Goal: Task Accomplishment & Management: Manage account settings

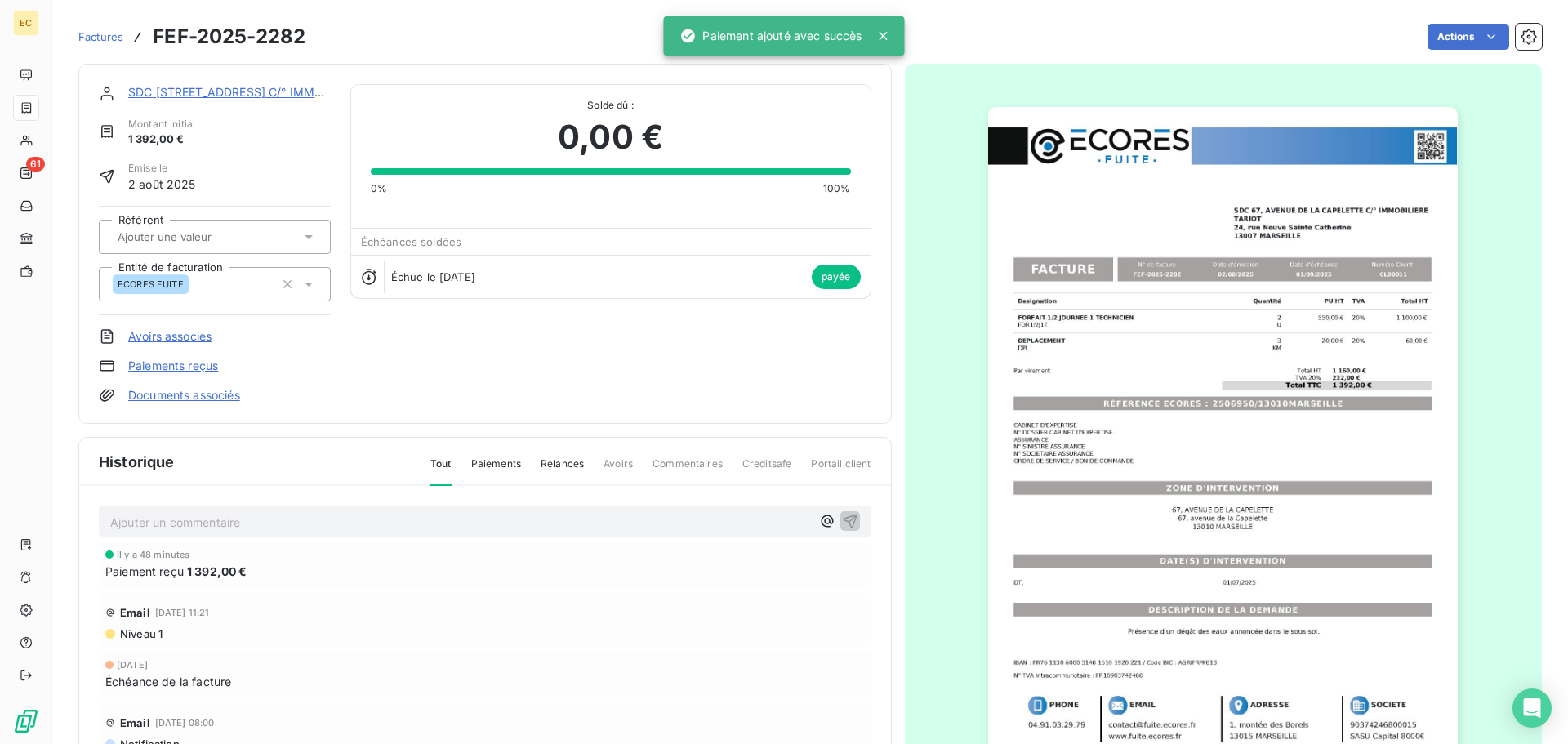
click at [106, 41] on span "Factures" at bounding box center [101, 37] width 45 height 13
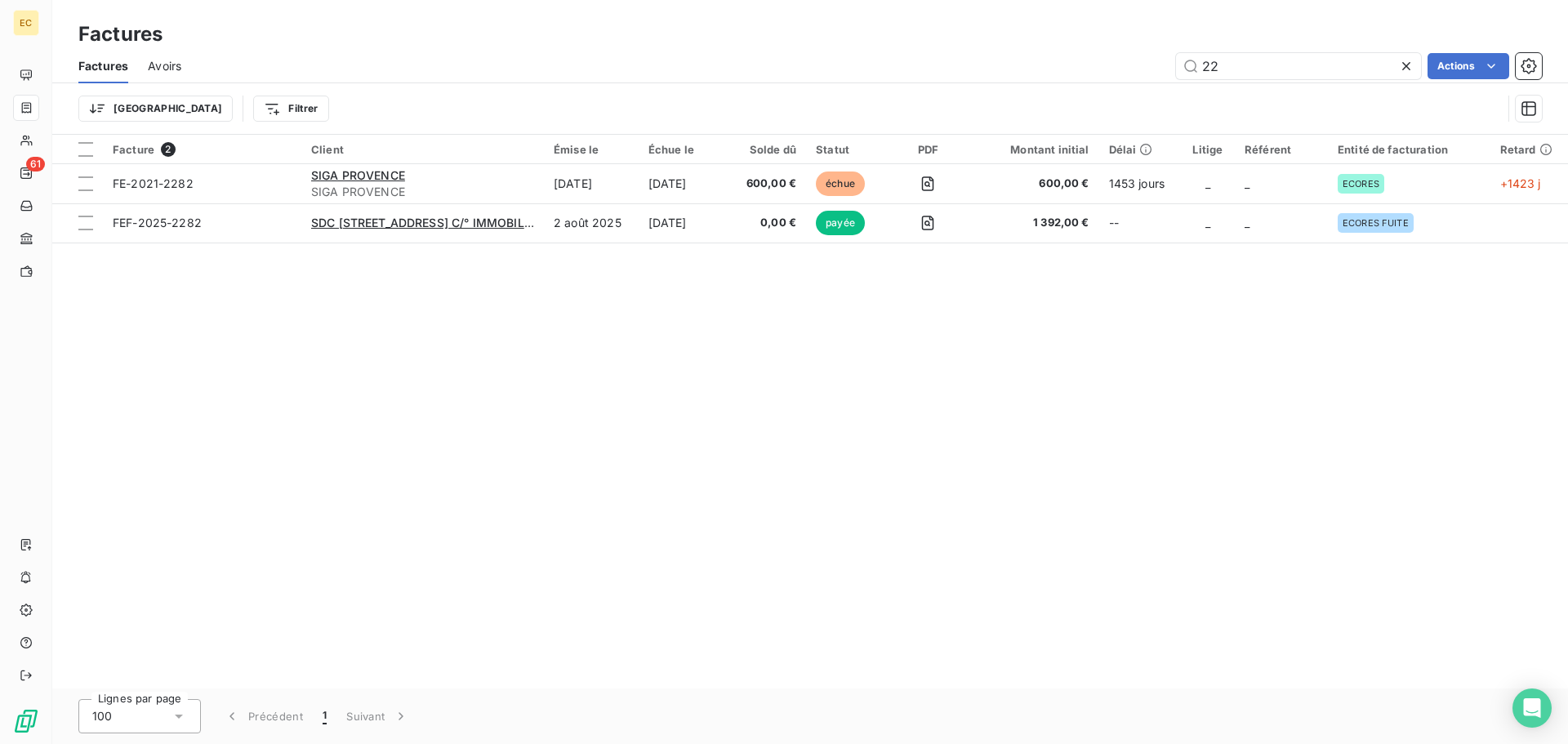
type input "2"
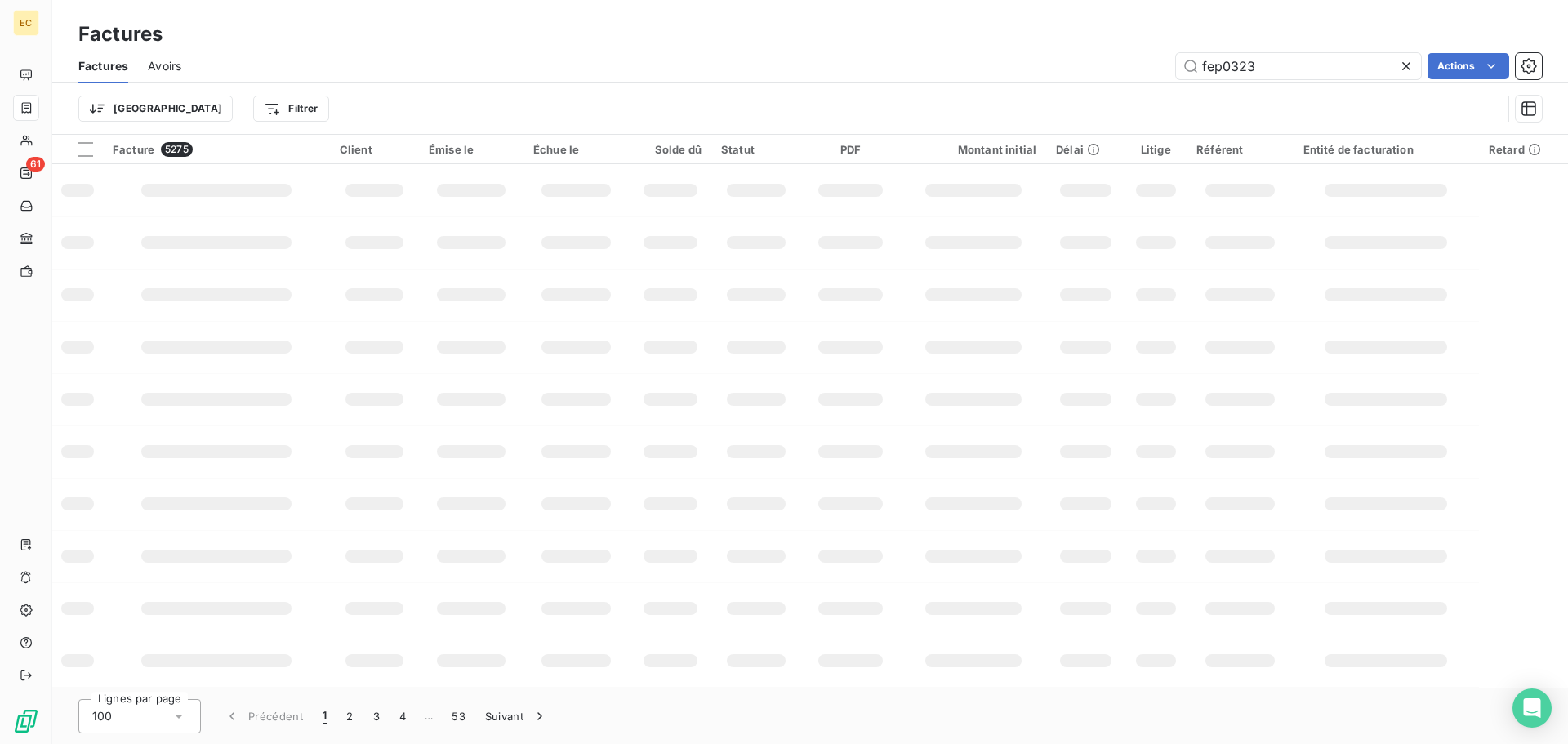
type input "fep0323"
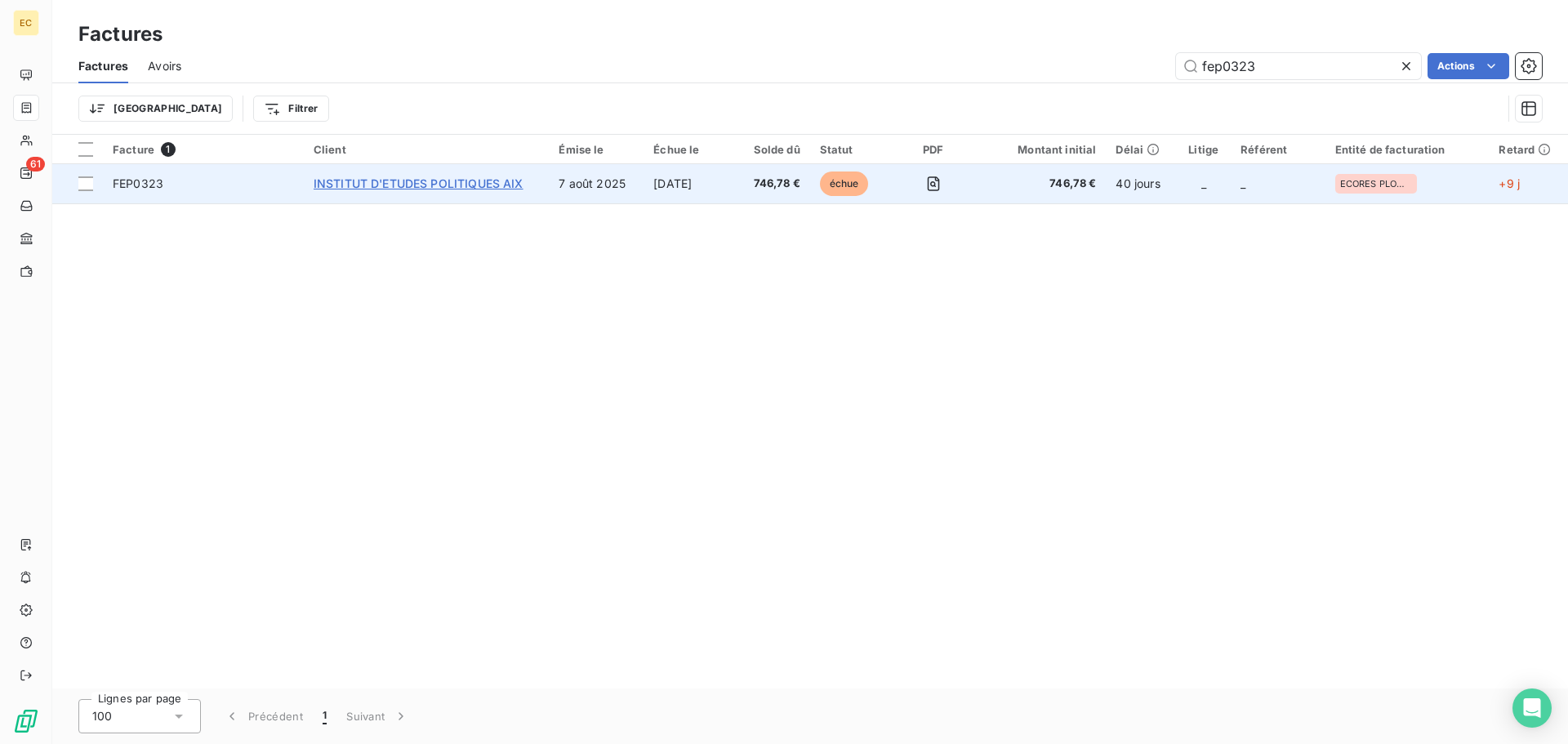
click at [393, 177] on span "INSTITUT D'ETUDES POLITIQUES AIX" at bounding box center [418, 183] width 210 height 14
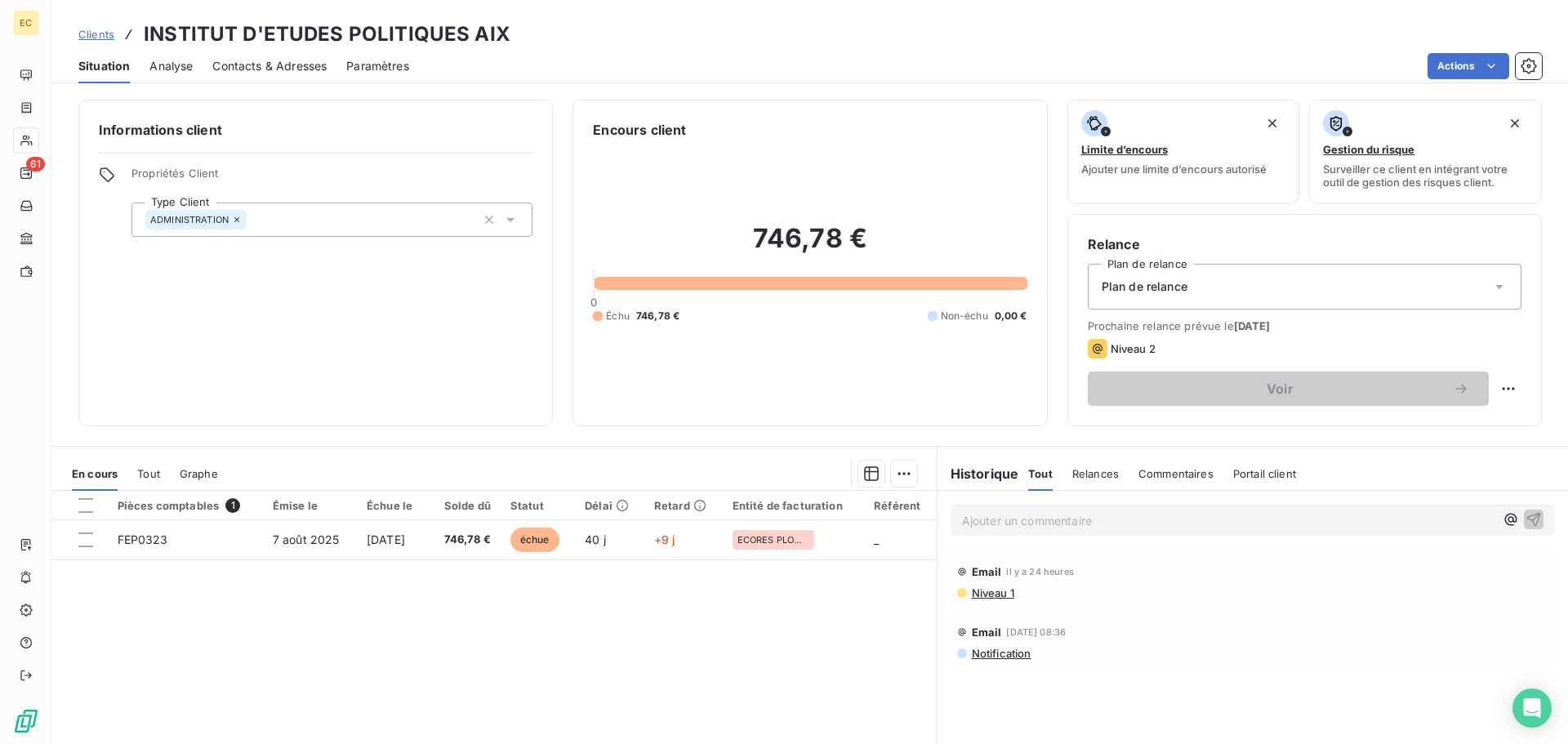
click at [962, 524] on p "Ajouter un commentaire ﻿" at bounding box center [1229, 521] width 533 height 21
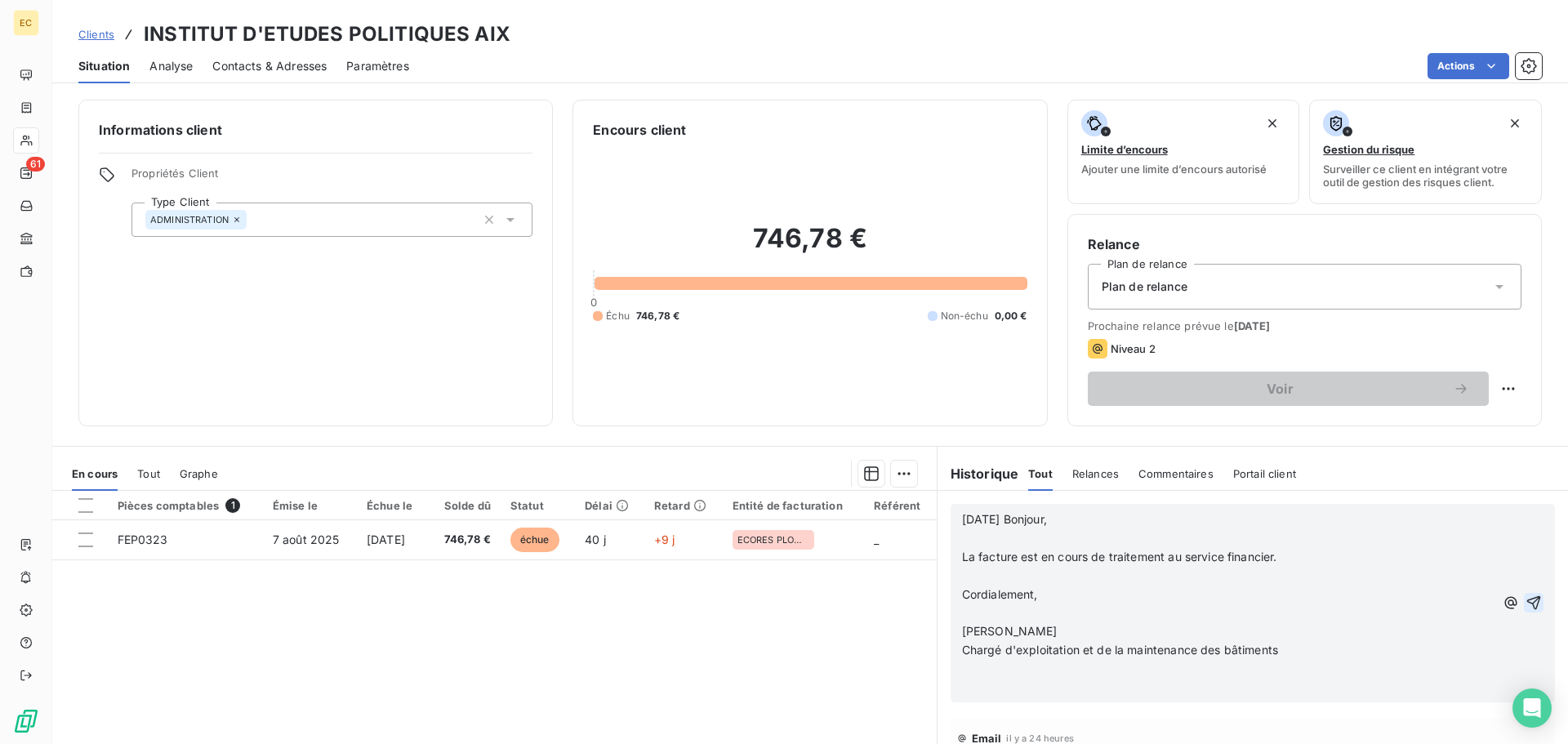
click at [1525, 601] on icon "button" at bounding box center [1532, 602] width 16 height 16
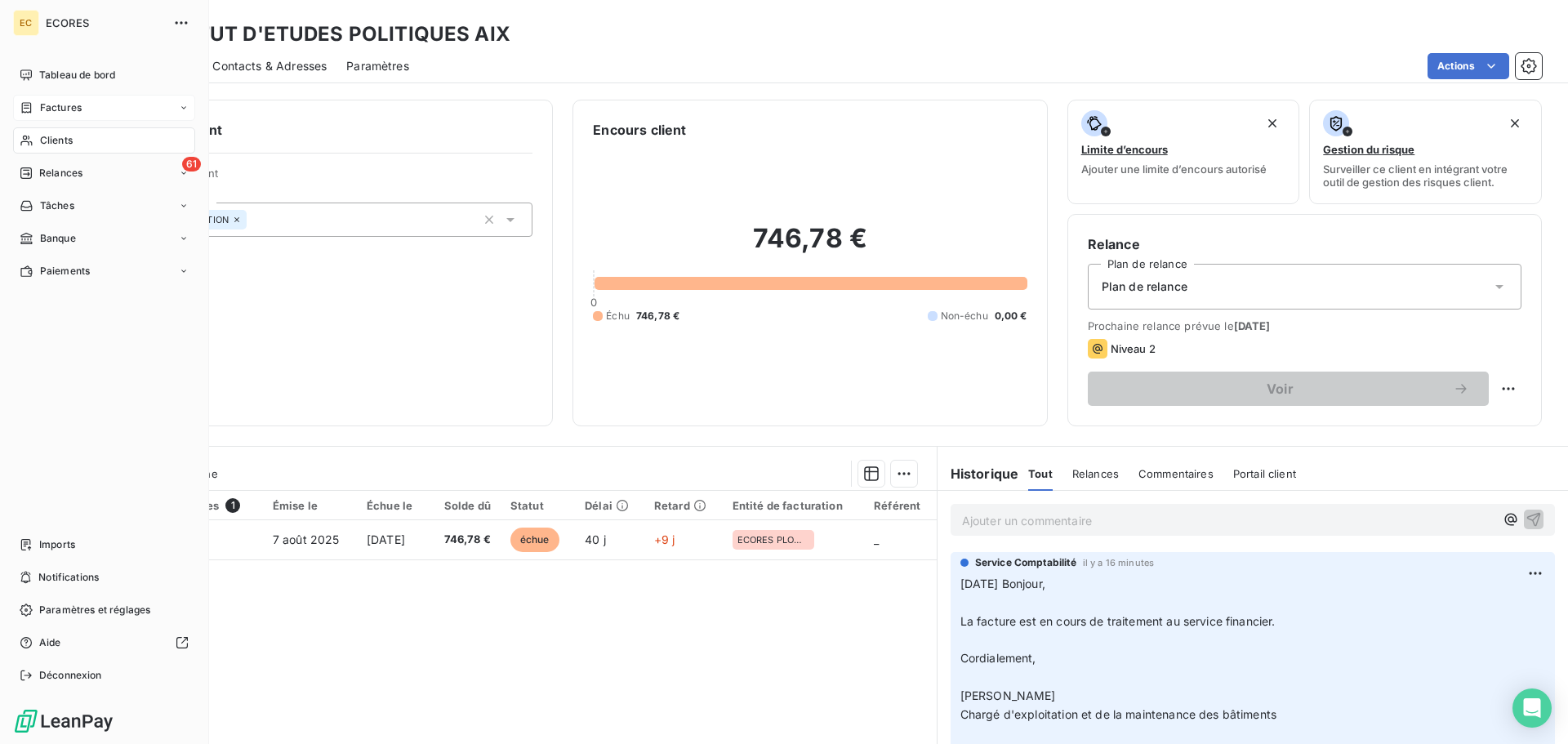
click at [58, 110] on span "Factures" at bounding box center [61, 108] width 41 height 15
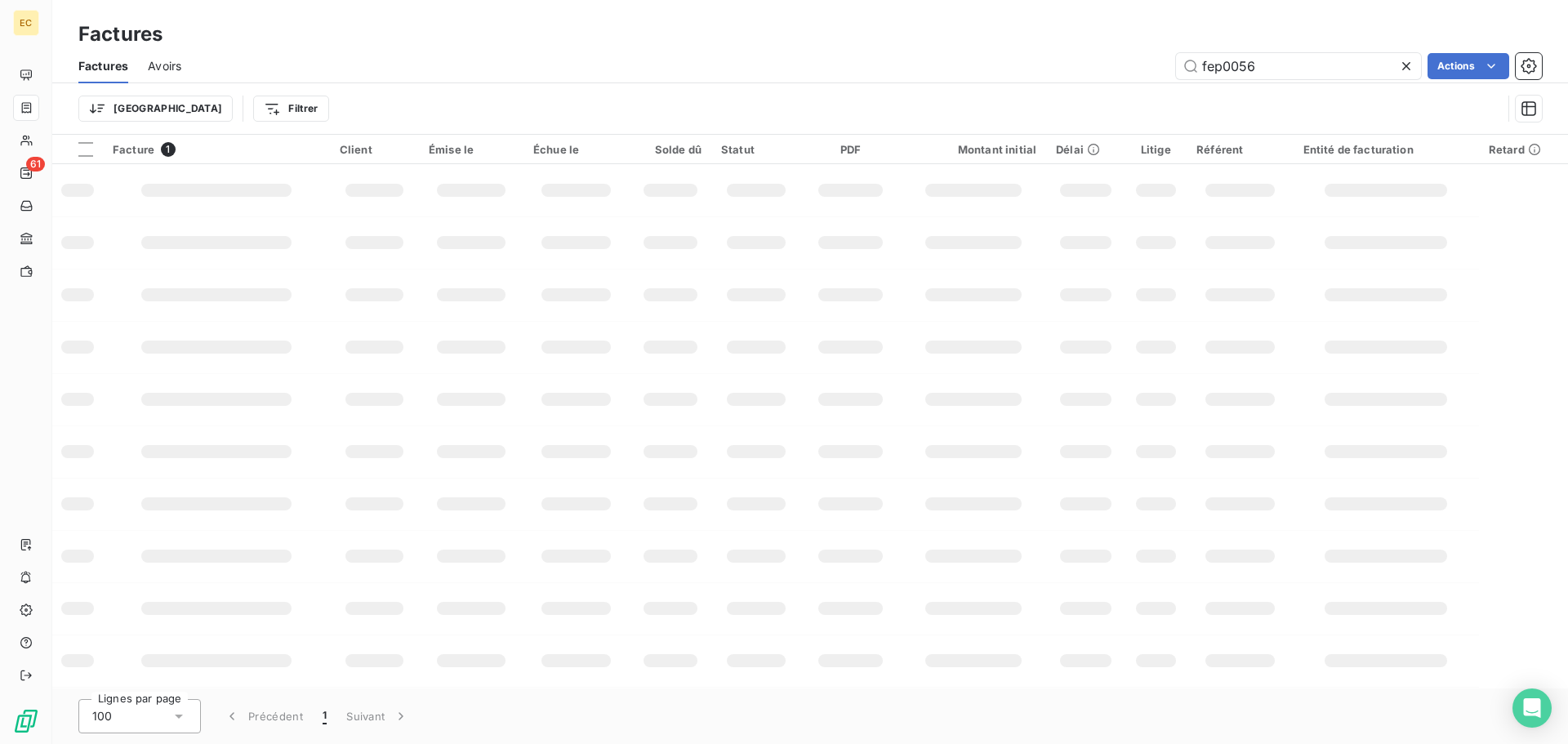
type input "fep0056"
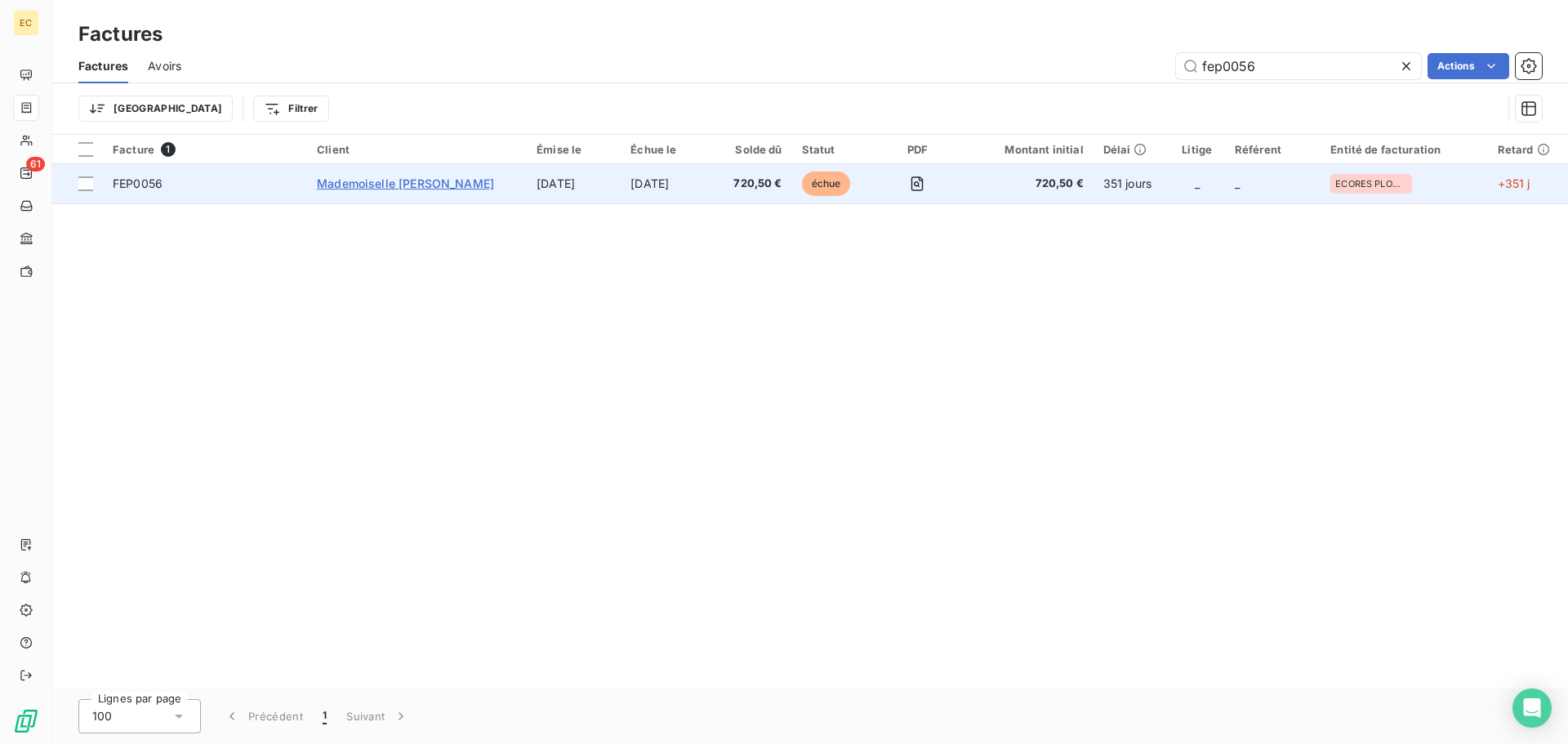
click at [407, 176] on span "Mademoiselle [PERSON_NAME]" at bounding box center [405, 183] width 177 height 14
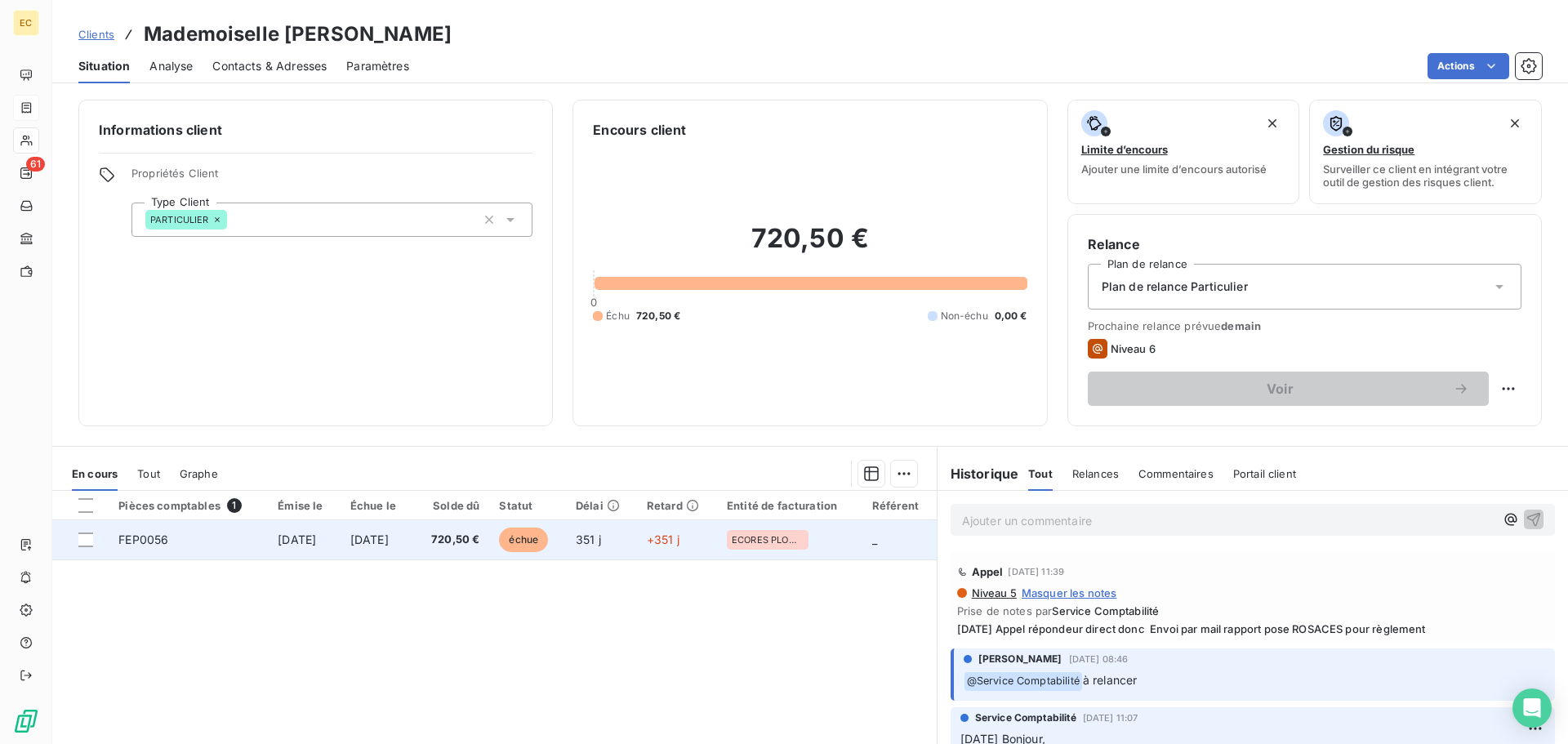
click at [356, 541] on td "[DATE]" at bounding box center [377, 540] width 73 height 39
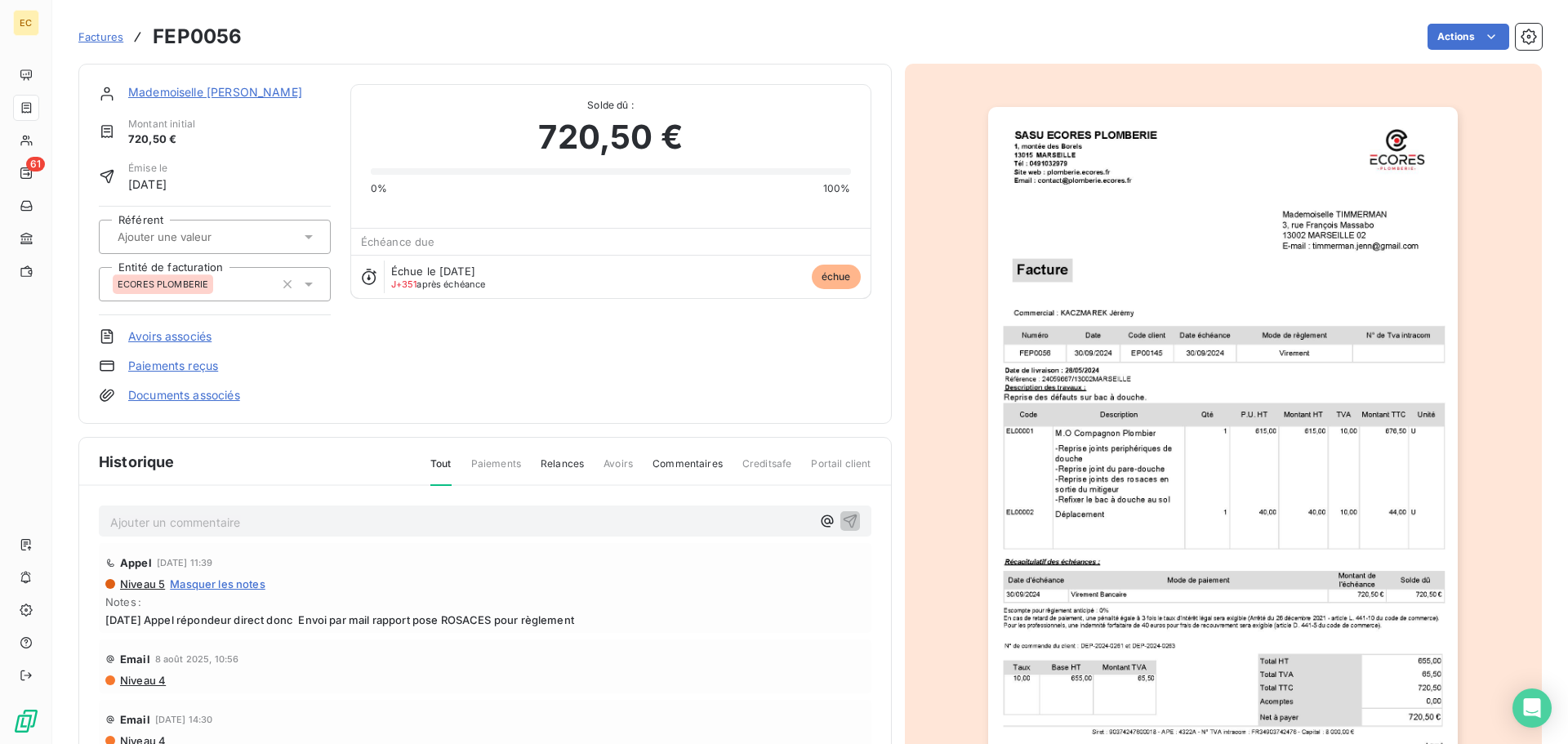
click at [171, 365] on link "Paiements reçus" at bounding box center [173, 365] width 90 height 16
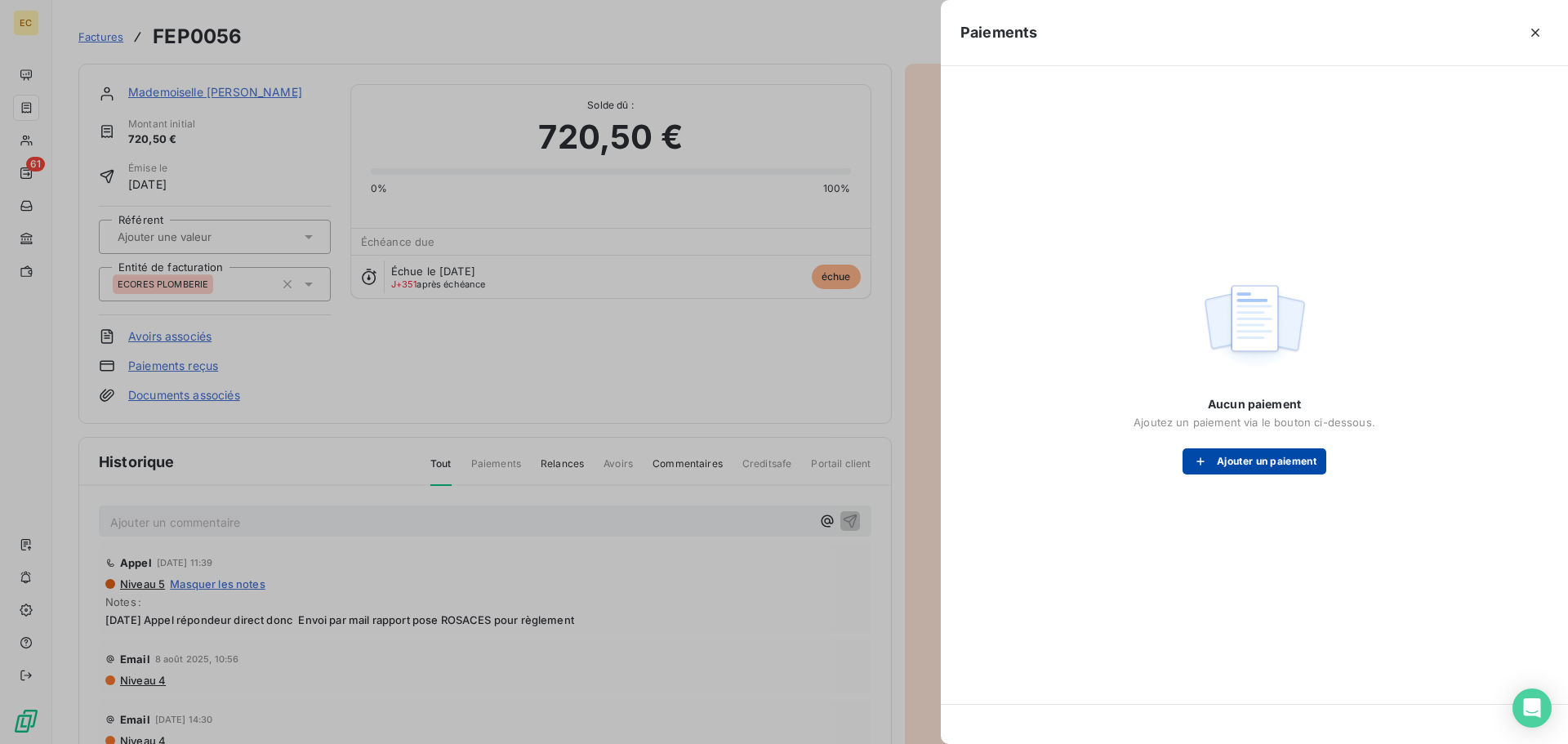
click at [1214, 471] on button "Ajouter un paiement" at bounding box center [1254, 462] width 143 height 26
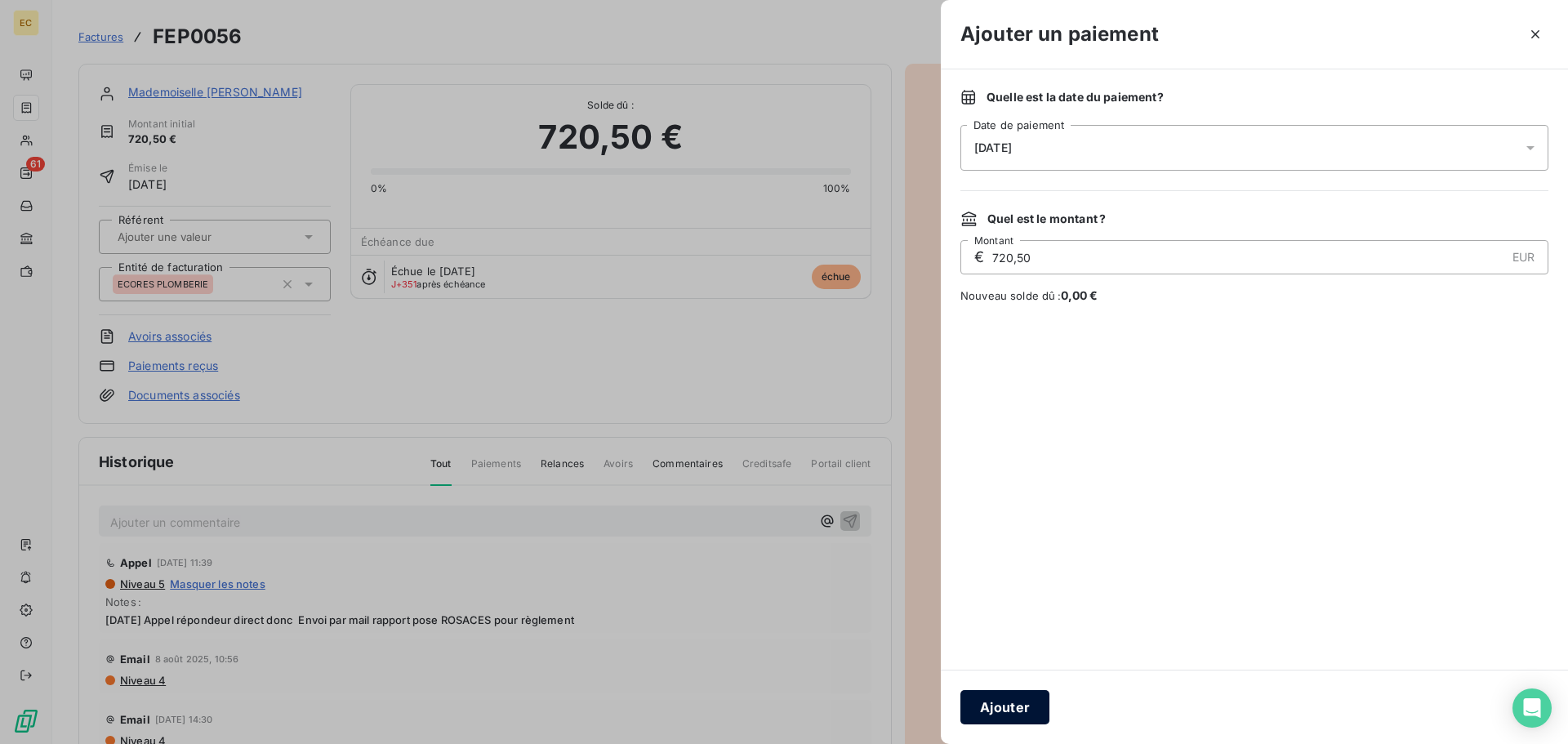
click at [997, 699] on button "Ajouter" at bounding box center [1004, 707] width 89 height 35
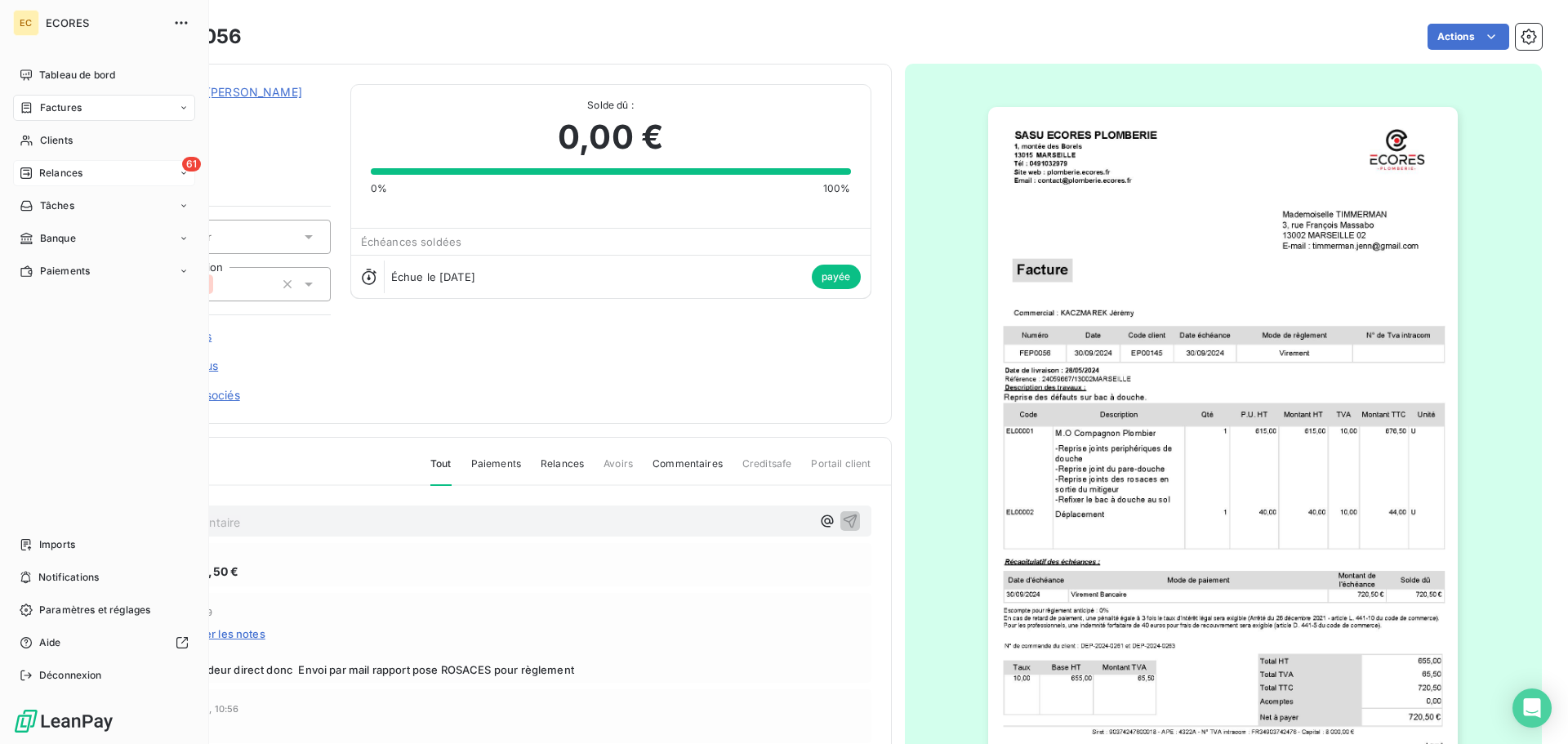
click at [48, 175] on span "Relances" at bounding box center [61, 174] width 43 height 15
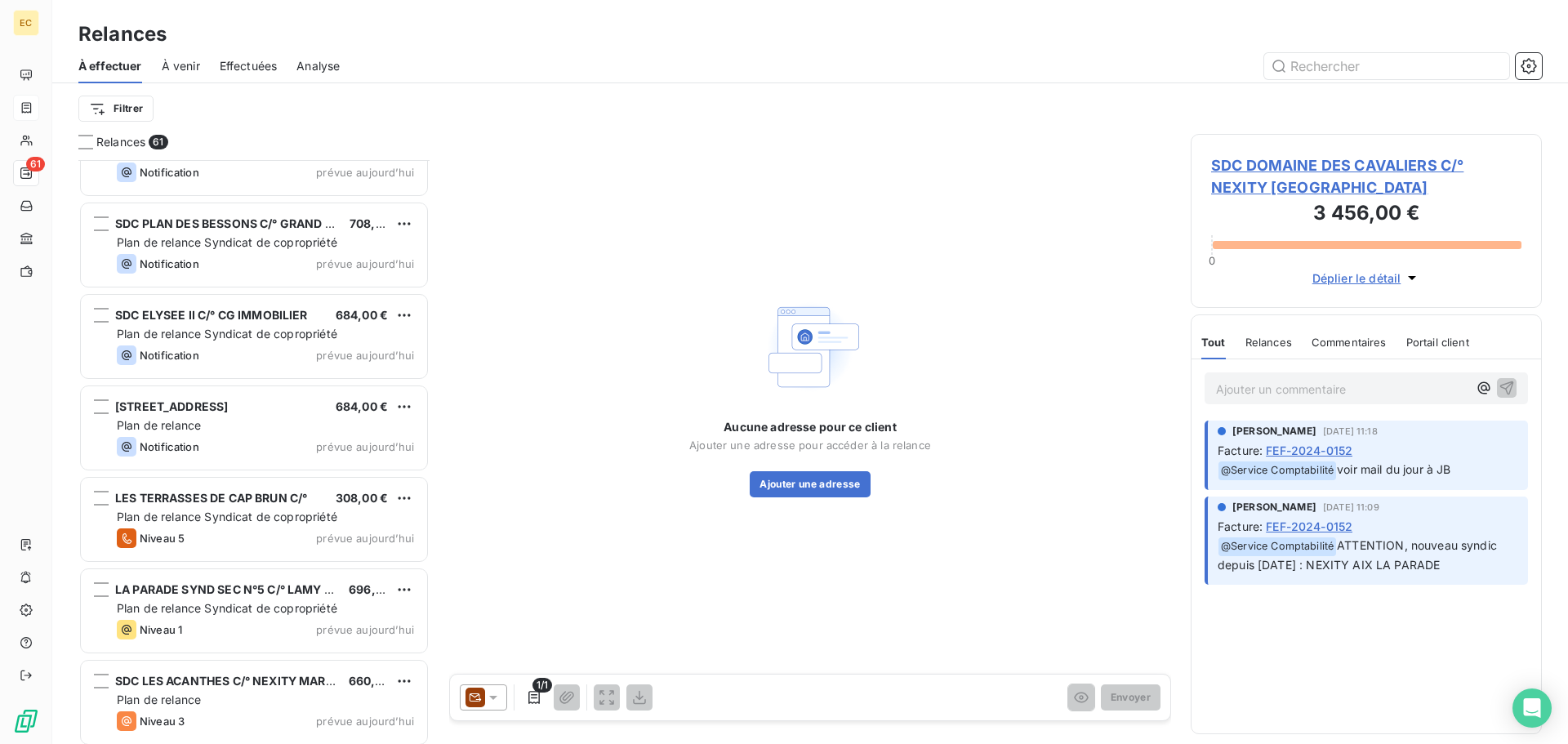
scroll to position [4998, 0]
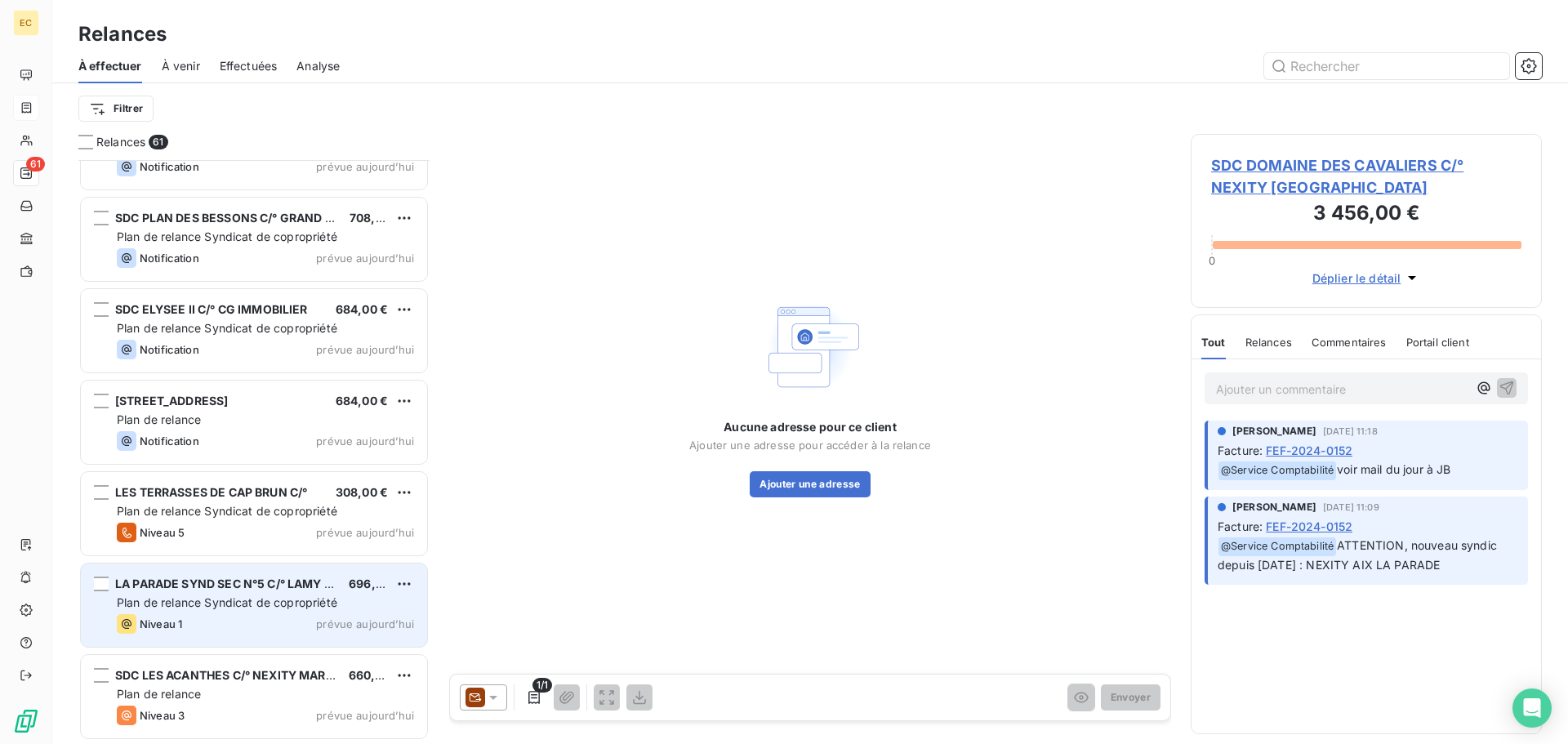
click at [224, 612] on div "LA PARADE SYND SEC N°5 C/° LAMY AIX LA PARADE 696,00 € Plan de relance Syndicat…" at bounding box center [253, 605] width 346 height 84
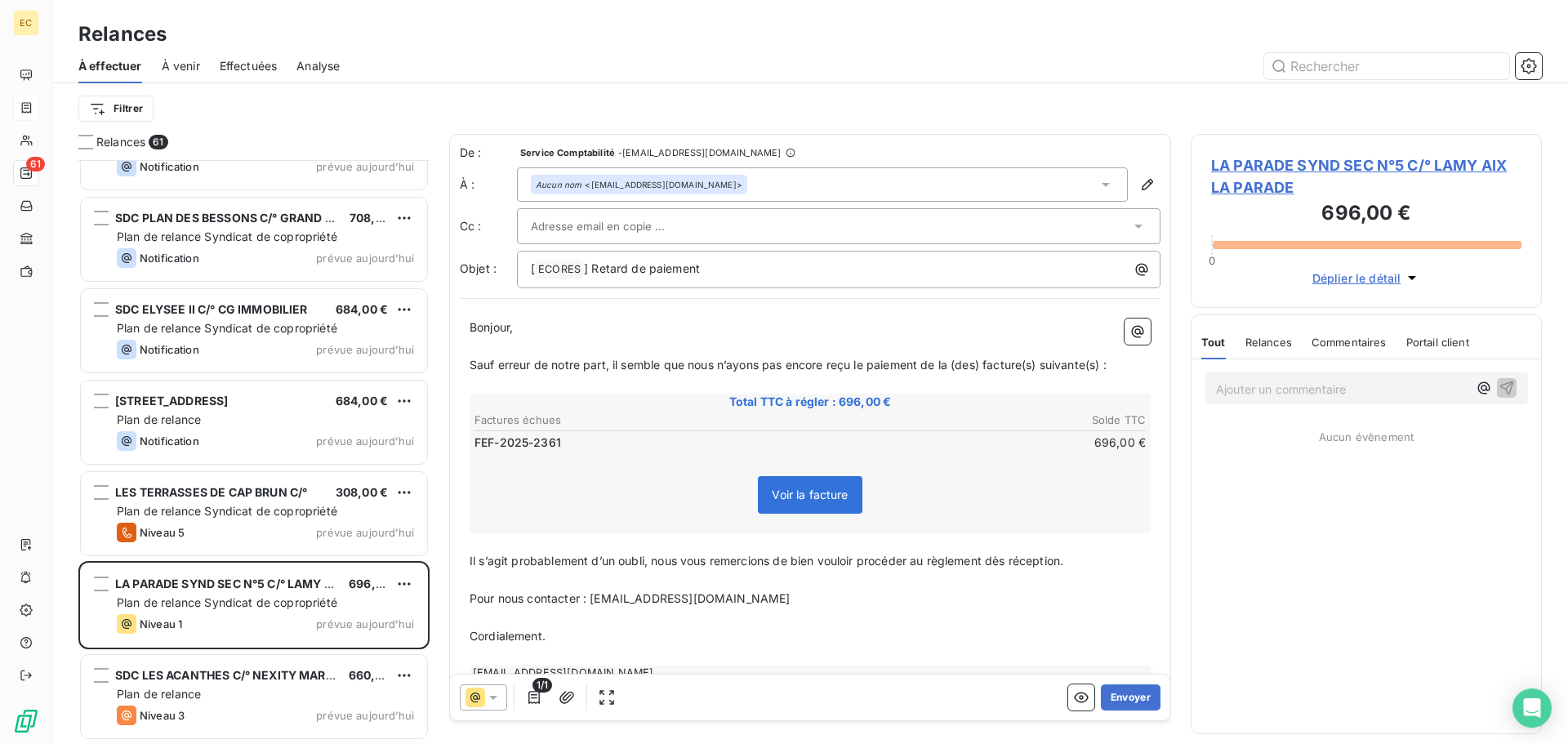
click at [1252, 166] on span "LA PARADE SYND SEC N°5 C/° LAMY AIX LA PARADE" at bounding box center [1365, 176] width 310 height 44
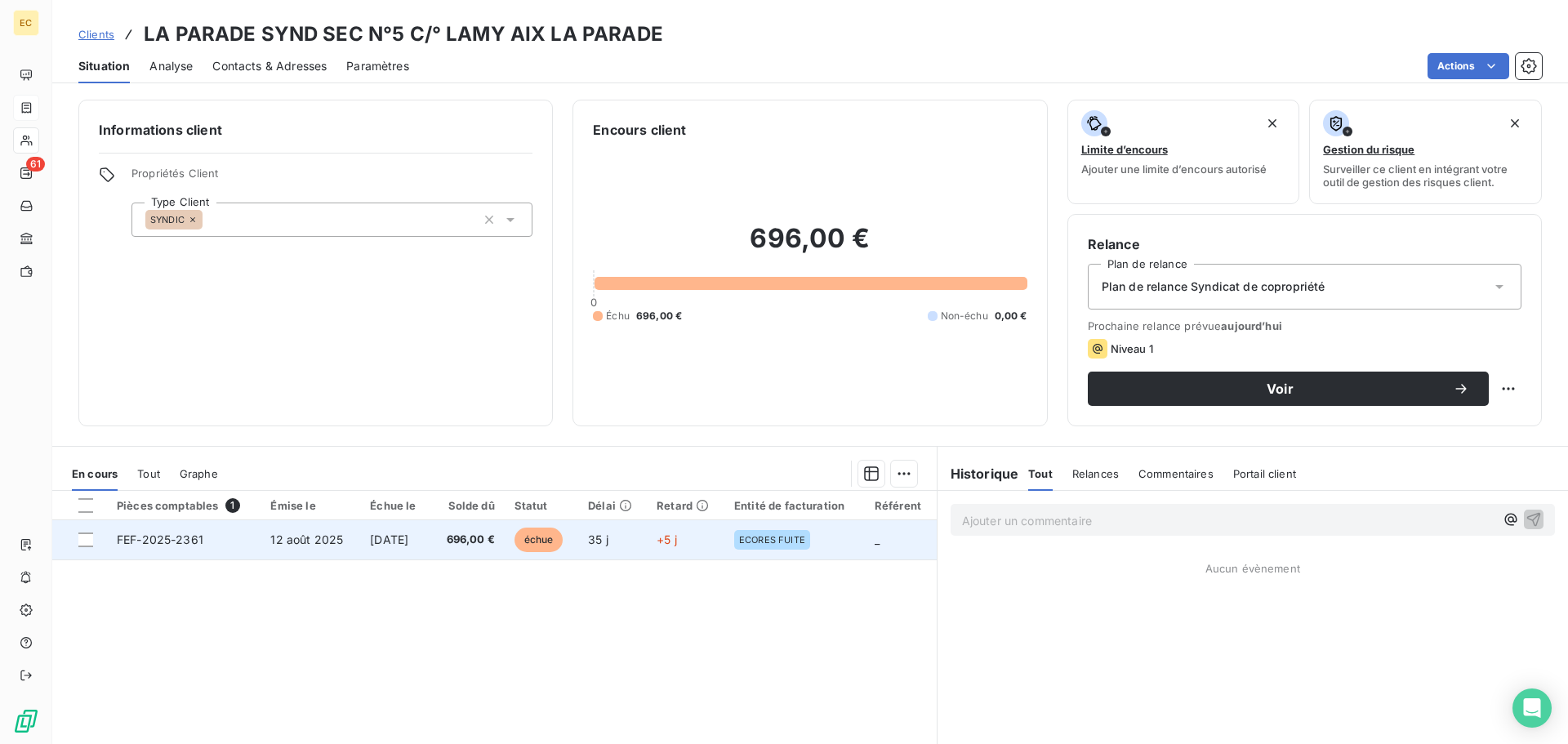
click at [386, 537] on span "[DATE]" at bounding box center [388, 539] width 38 height 14
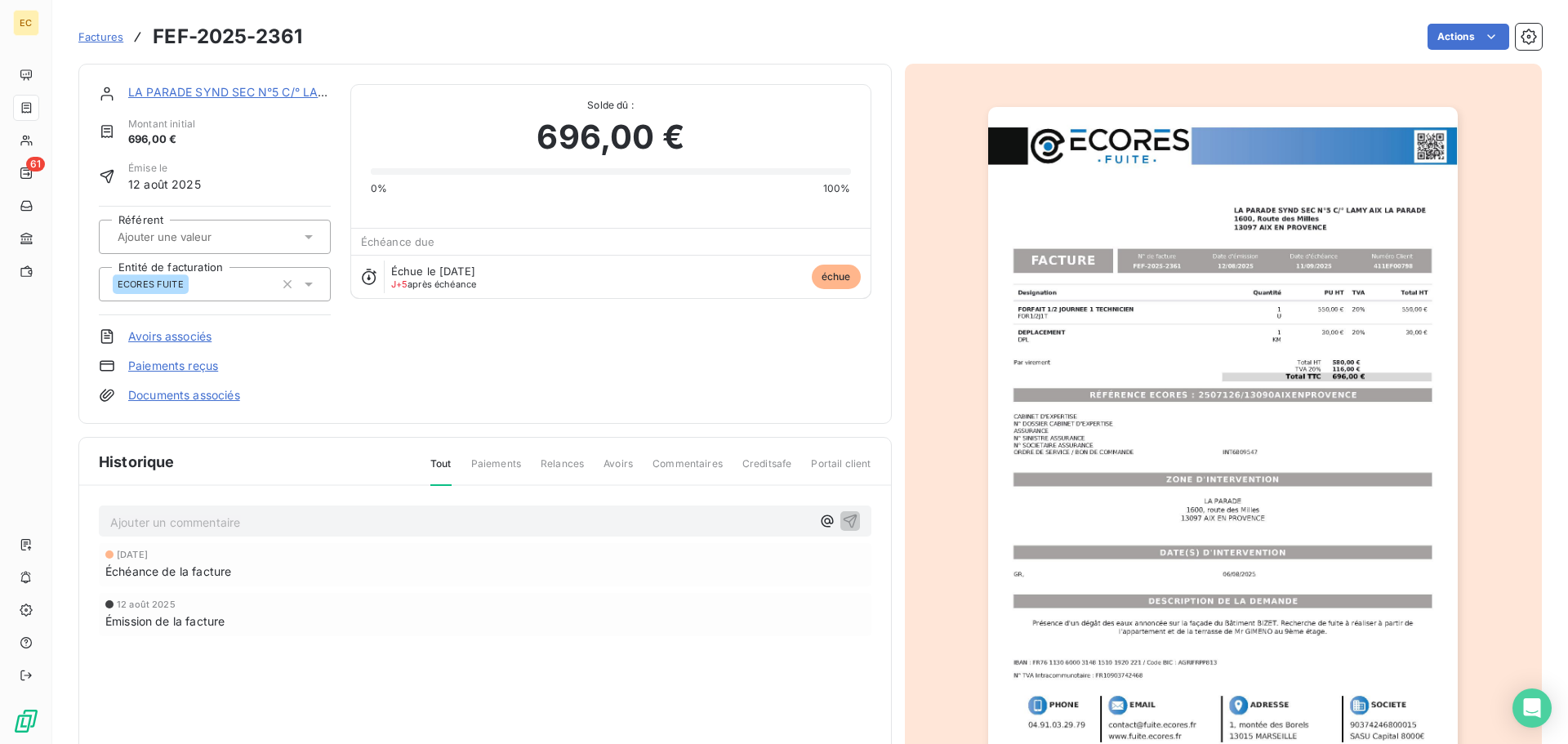
click at [1223, 405] on img "button" at bounding box center [1223, 439] width 470 height 665
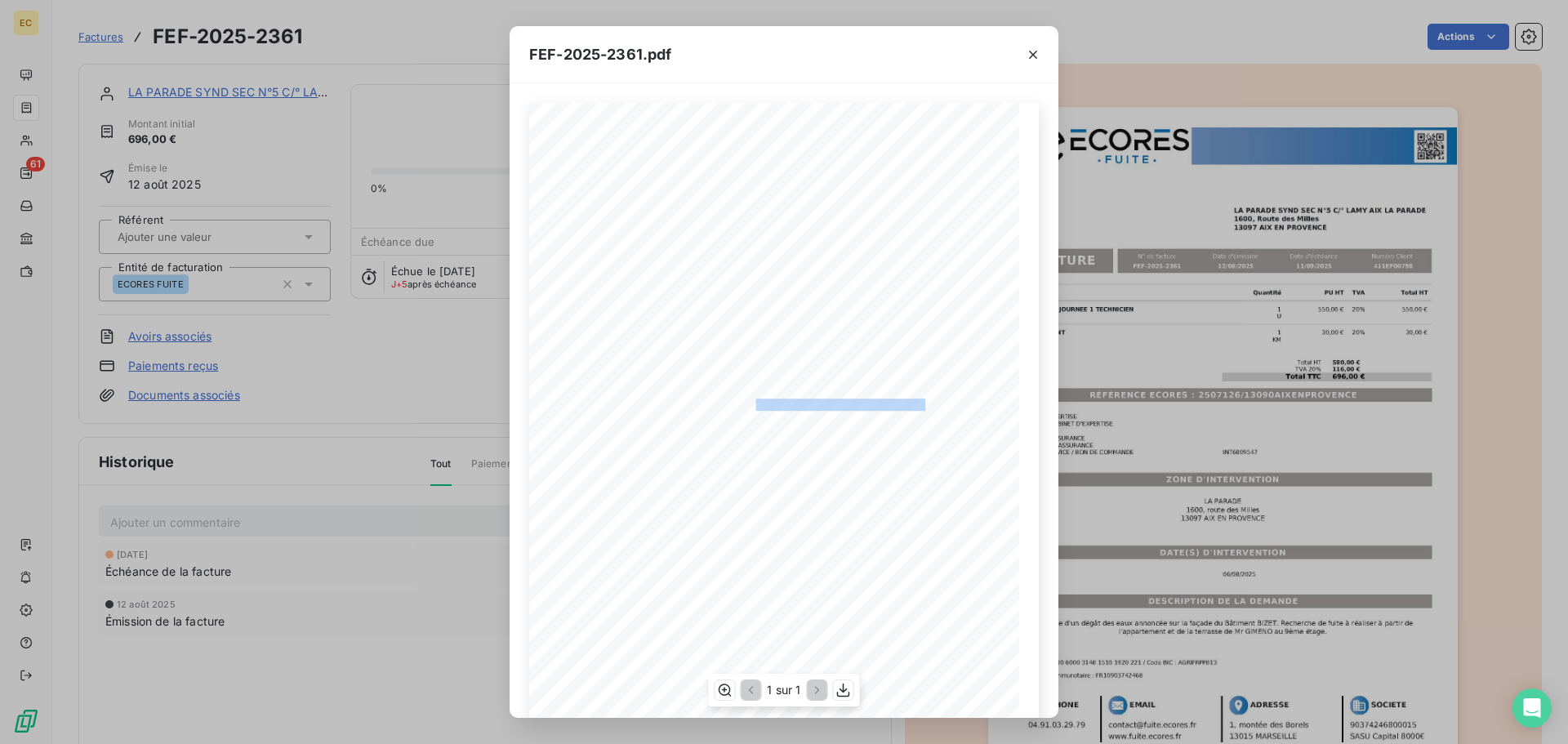
drag, startPoint x: 914, startPoint y: 405, endPoint x: 747, endPoint y: 406, distance: 167.0
click at [747, 406] on span "RÉFÉRENCE ECORES : 2507126/13090AIXENPROVENCE" at bounding box center [785, 402] width 280 height 8
copy span ": 2507126/13090AIXENPROVENCE"
click at [1037, 60] on icon "button" at bounding box center [1033, 54] width 16 height 16
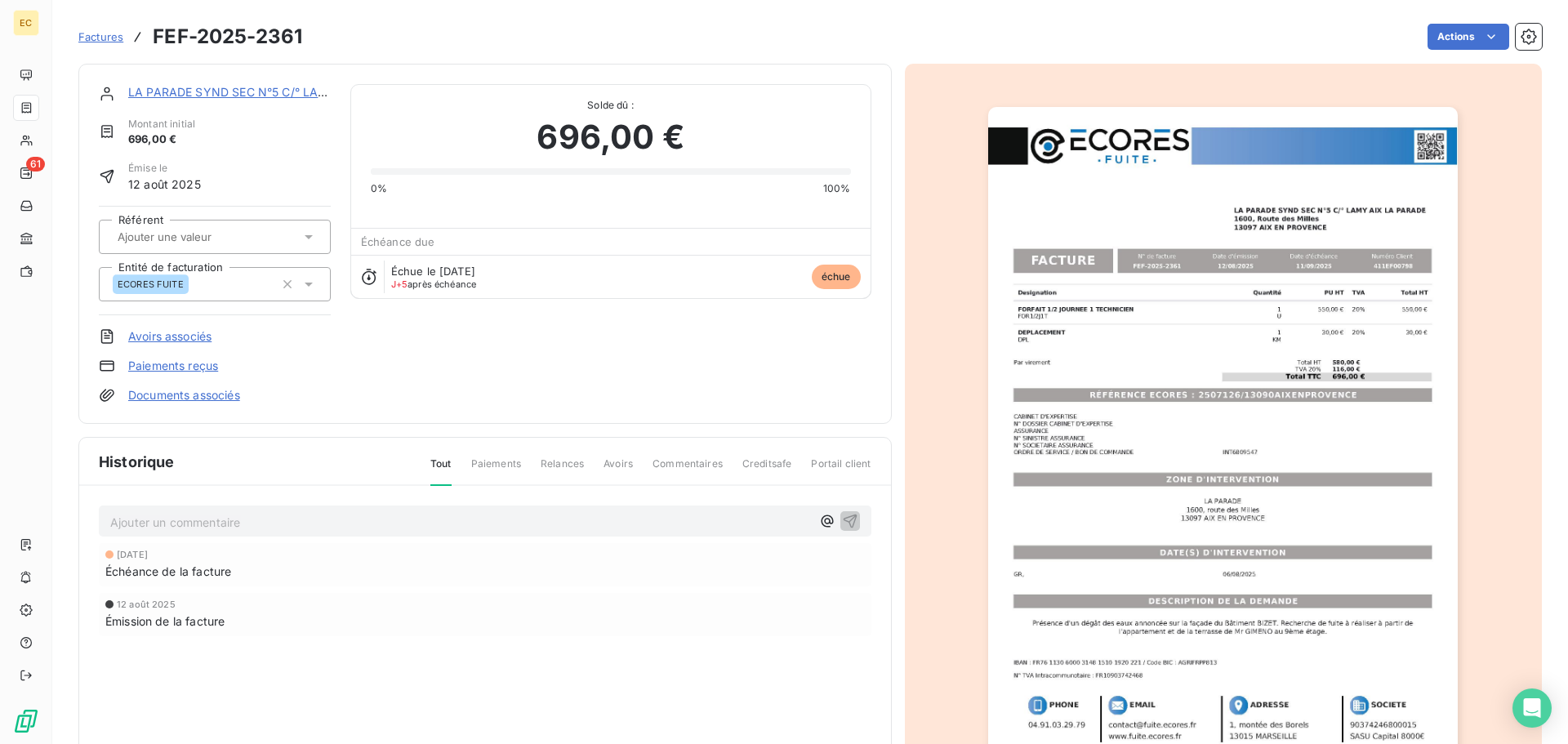
click at [244, 95] on link "LA PARADE SYND SEC N°5 C/° LAMY AIX LA PARADE" at bounding box center [279, 92] width 300 height 14
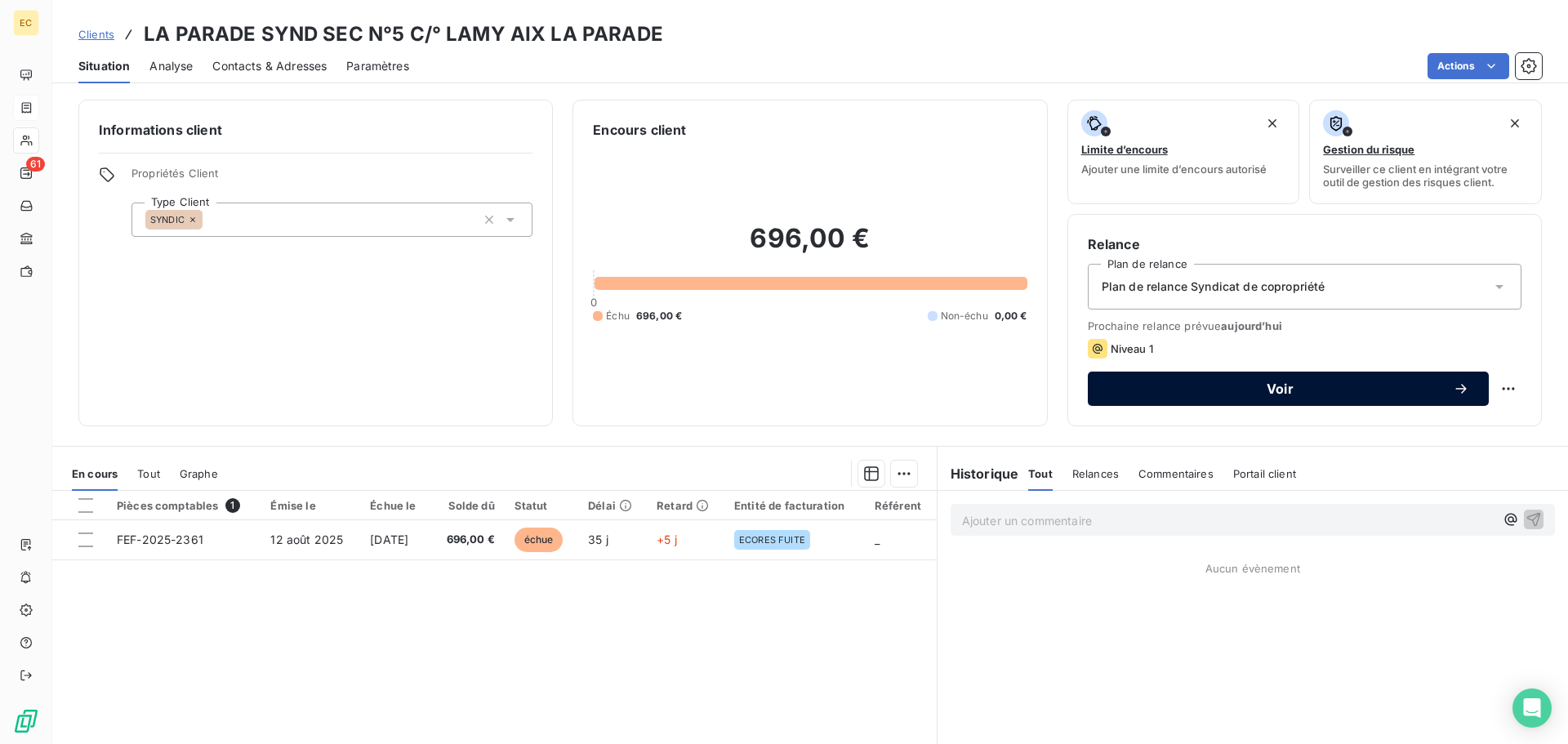
click at [1193, 390] on span "Voir" at bounding box center [1280, 388] width 345 height 13
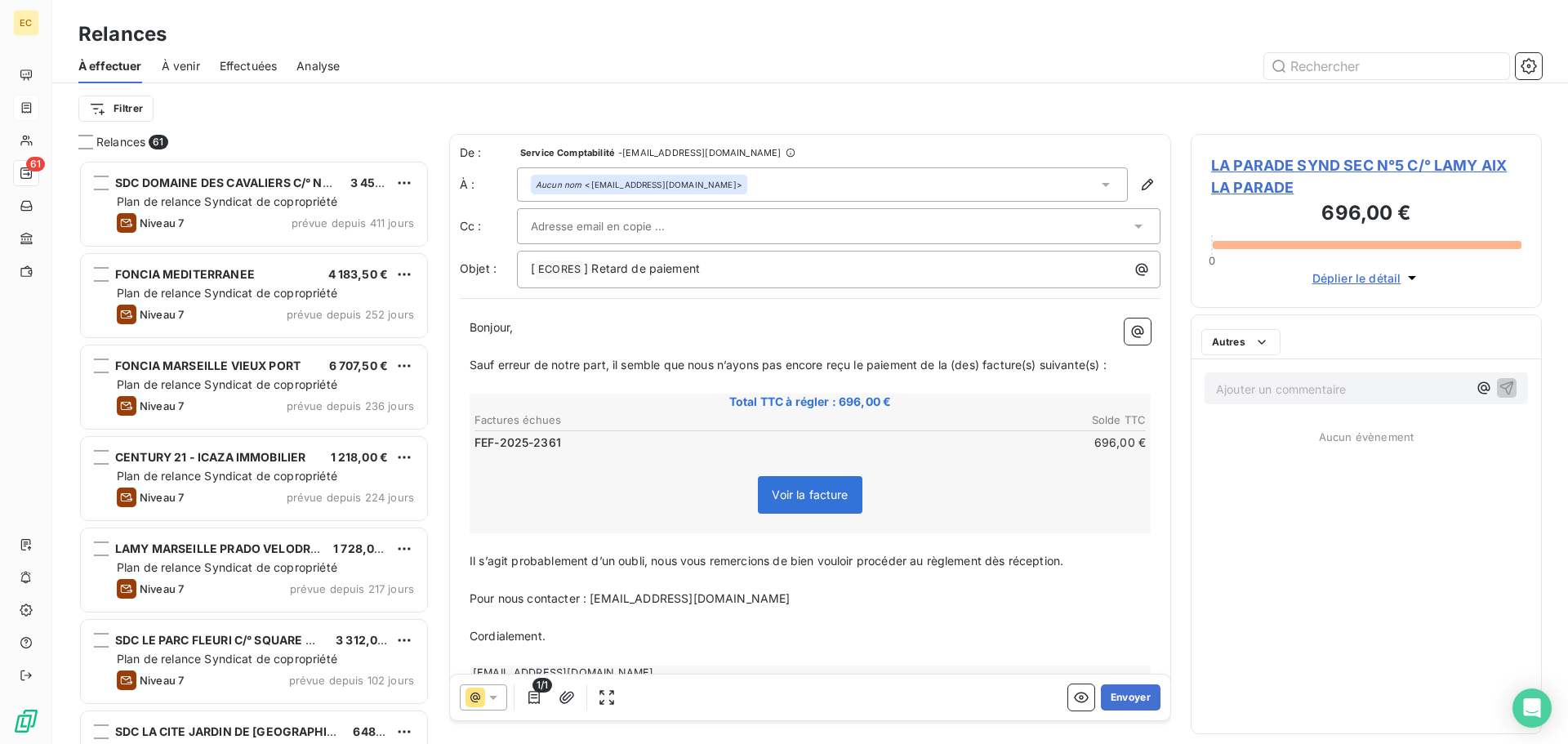
scroll to position [571, 339]
paste input "[EMAIL_ADDRESS][DOMAIN_NAME]"
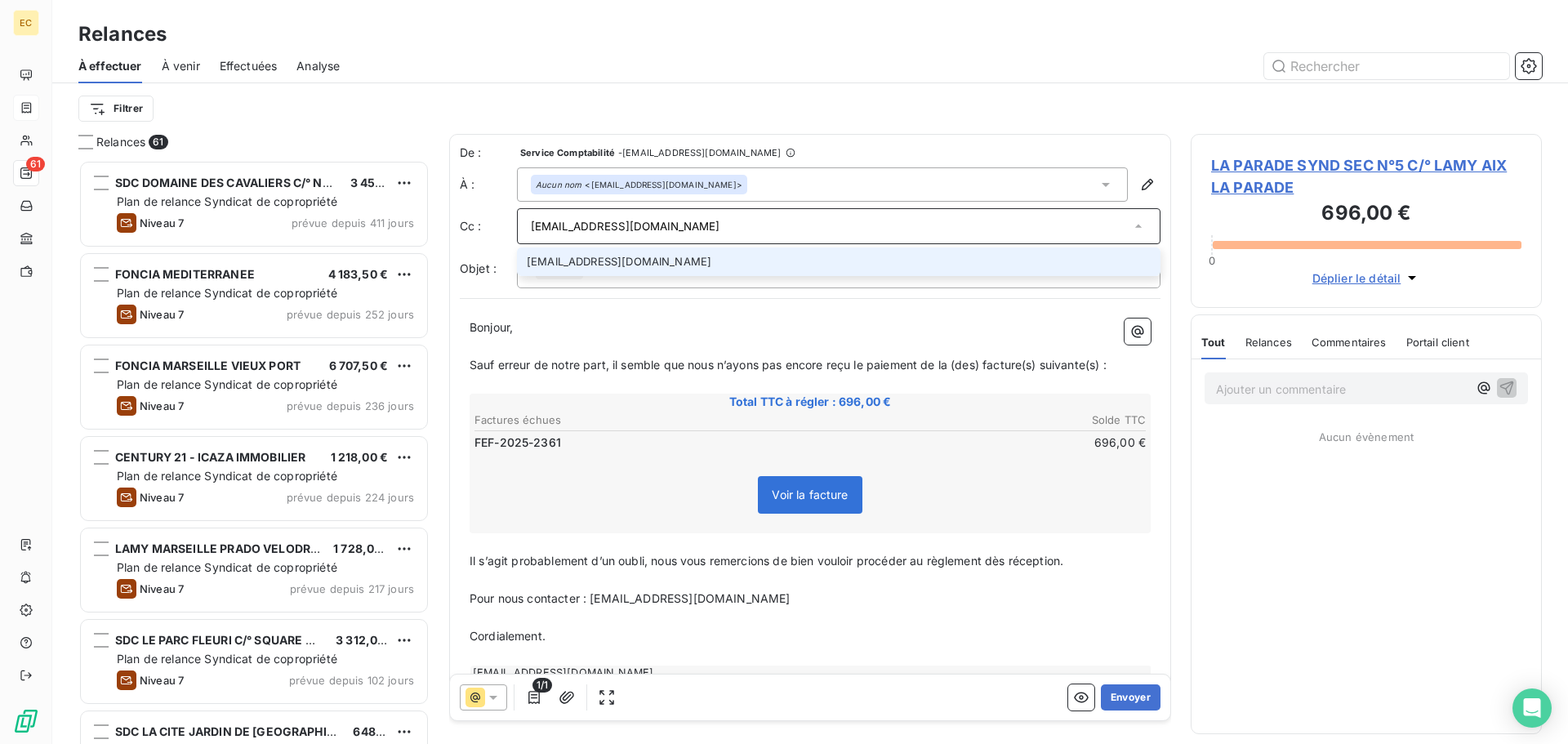
type input "[EMAIL_ADDRESS][DOMAIN_NAME]"
click at [657, 270] on li "[EMAIL_ADDRESS][DOMAIN_NAME]" at bounding box center [838, 262] width 643 height 28
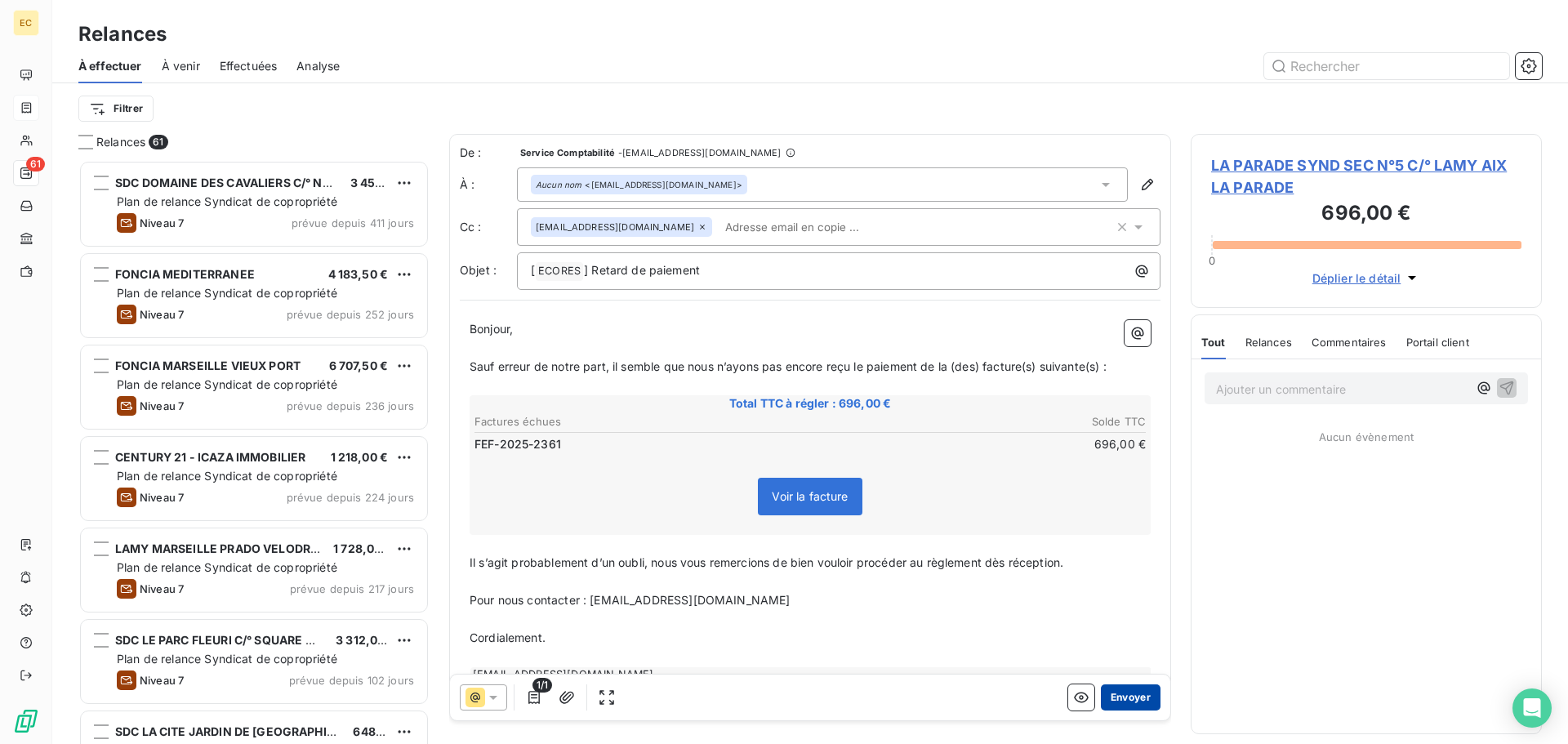
click at [1109, 698] on button "Envoyer" at bounding box center [1131, 698] width 60 height 26
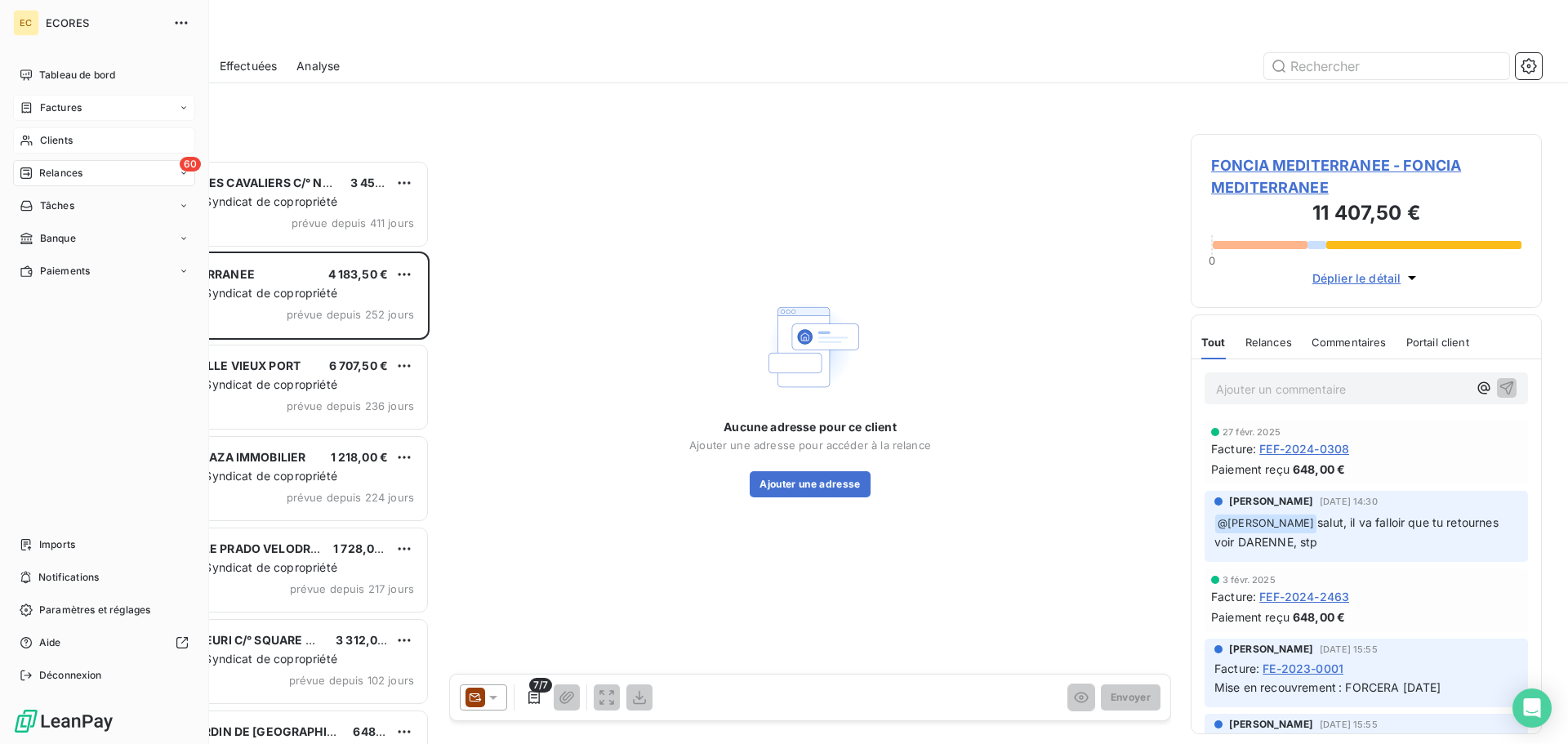
drag, startPoint x: 54, startPoint y: 141, endPoint x: 77, endPoint y: 135, distance: 23.8
click at [59, 139] on span "Clients" at bounding box center [56, 141] width 33 height 15
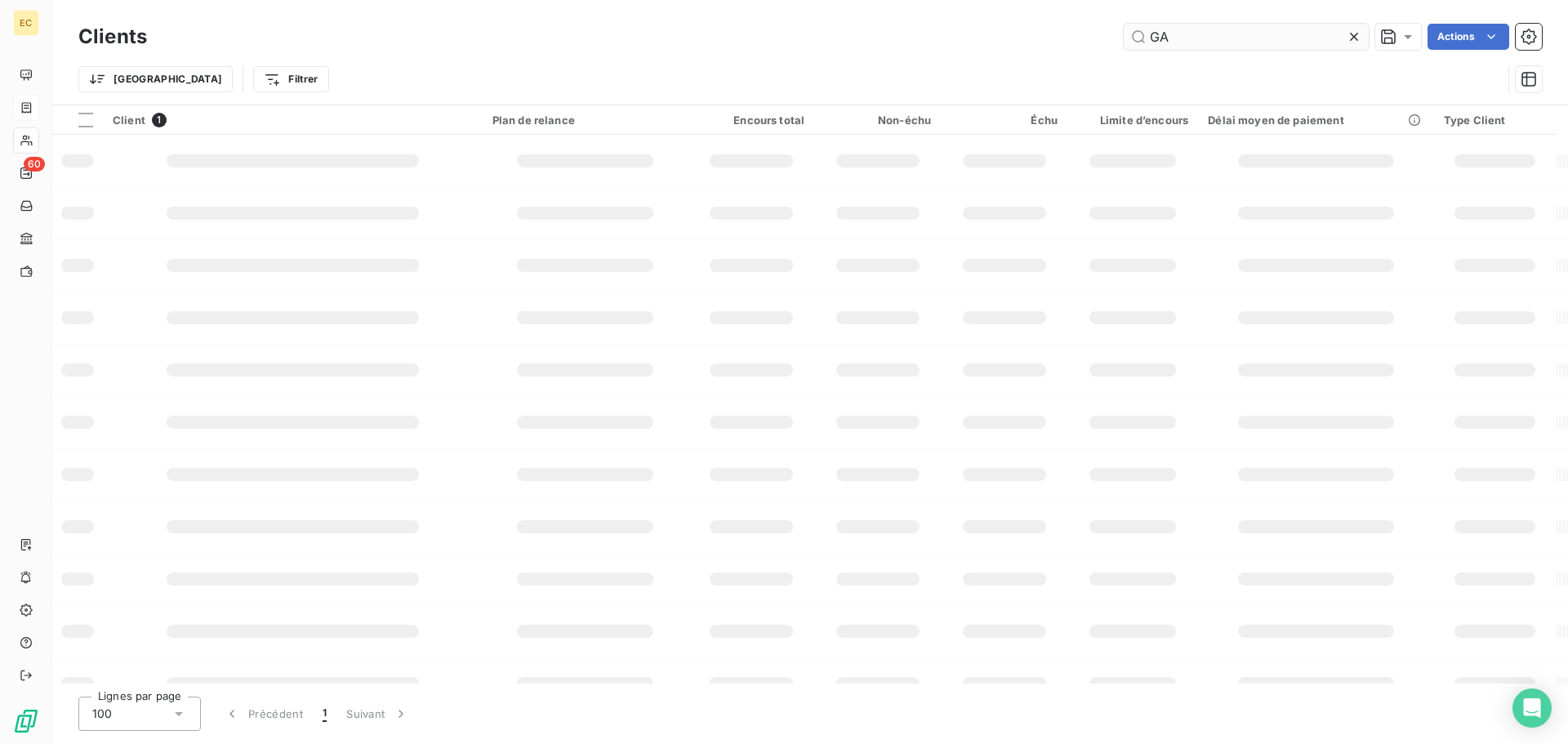
type input "G"
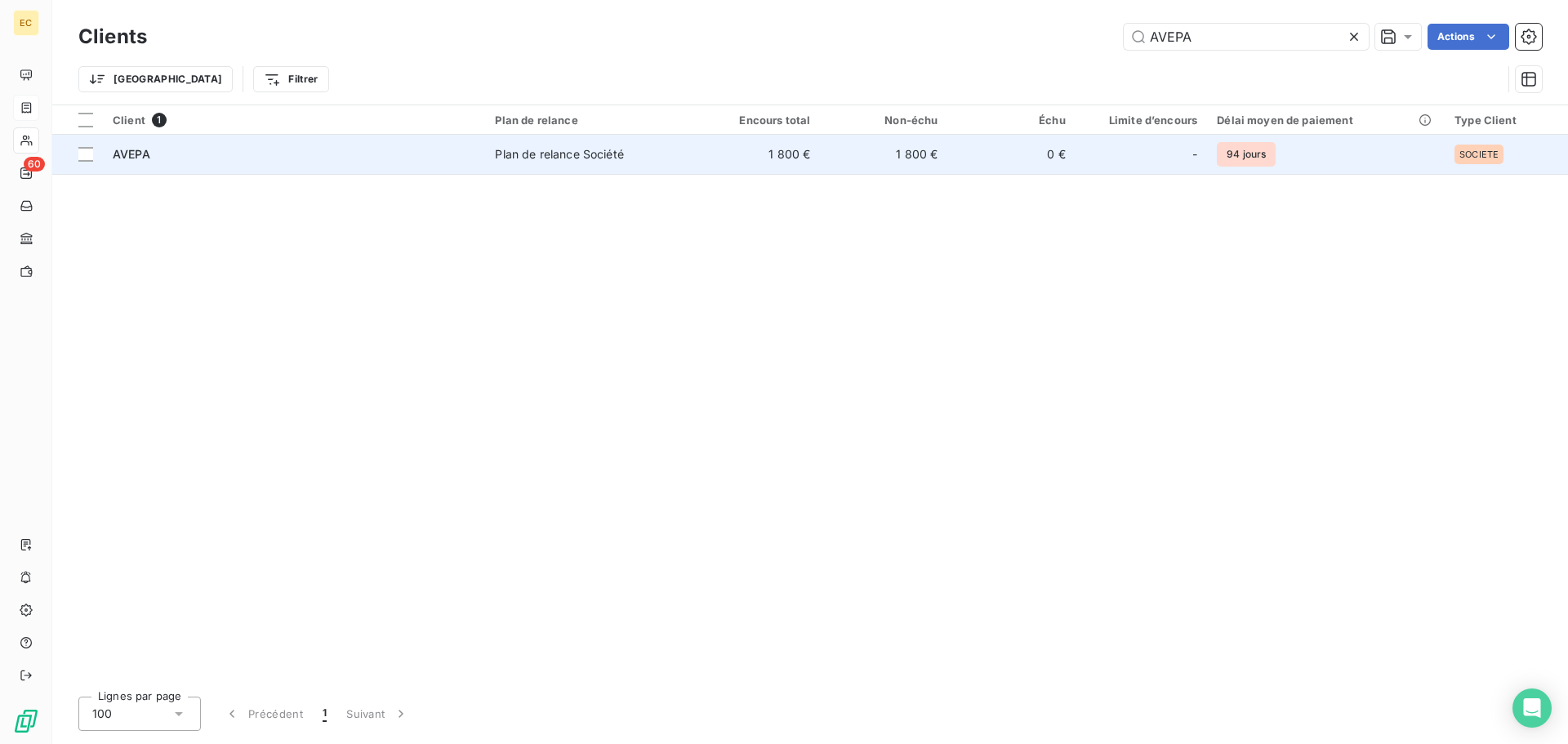
type input "AVEPA"
click at [558, 159] on div "Plan de relance Société" at bounding box center [559, 154] width 128 height 16
